Goal: Navigation & Orientation: Go to known website

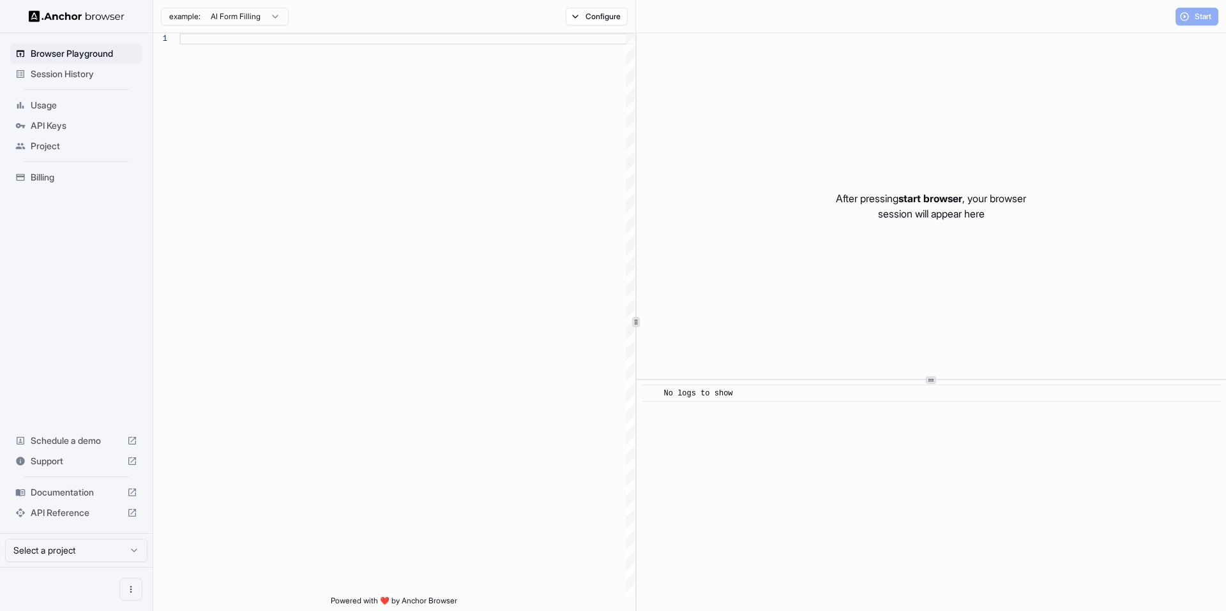
scroll to position [115, 0]
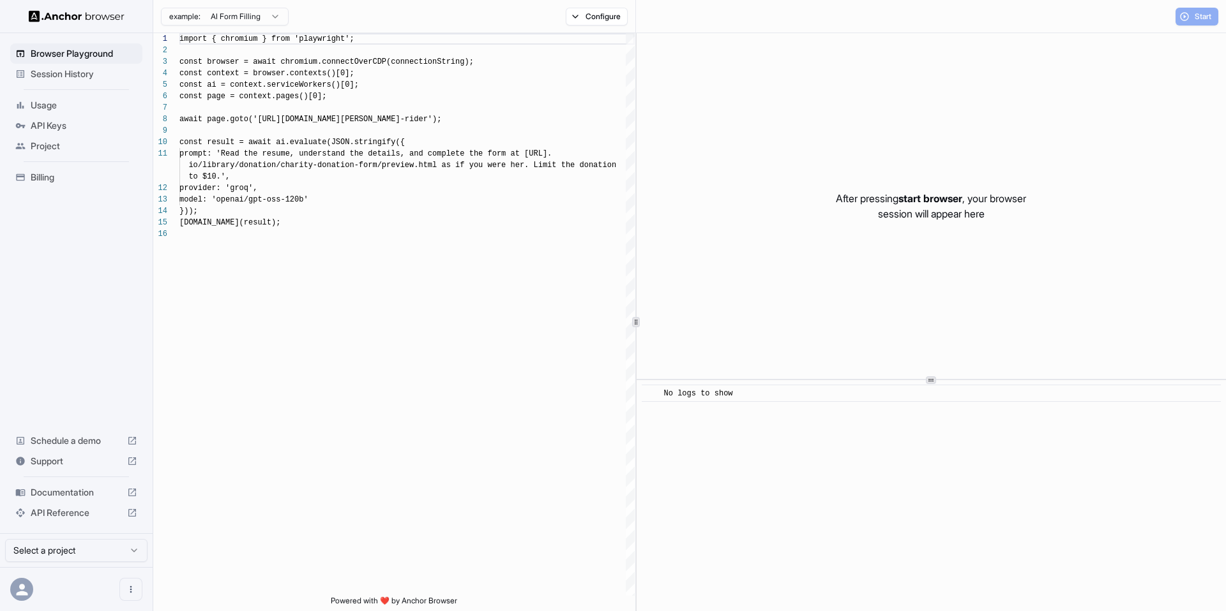
scroll to position [115, 0]
